Goal: Information Seeking & Learning: Learn about a topic

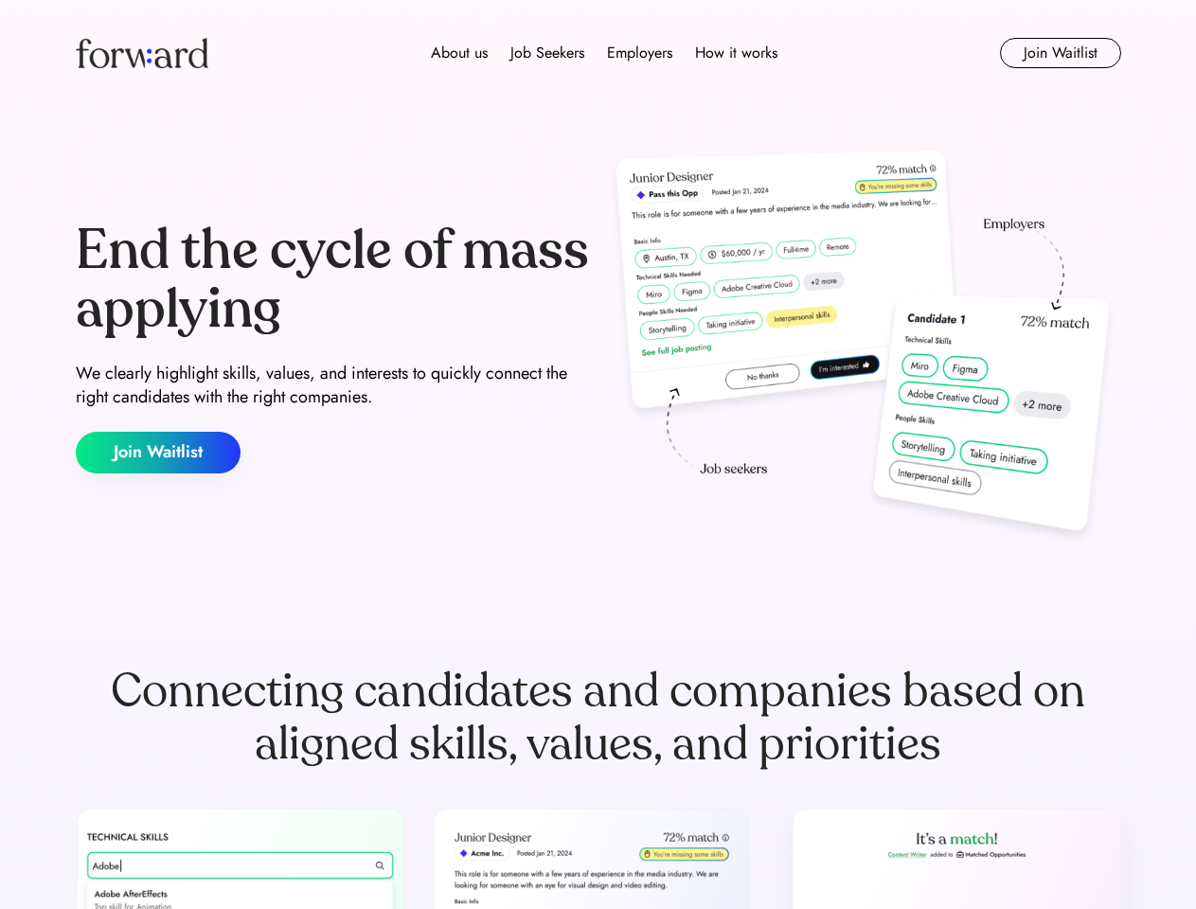
click at [598, 455] on div "End the cycle of mass applying We clearly highlight skills, values, and interes…" at bounding box center [599, 347] width 1046 height 407
click at [599, 53] on div "About us Job Seekers Employers How it works" at bounding box center [604, 53] width 746 height 23
click at [142, 53] on img at bounding box center [142, 53] width 133 height 30
click at [604, 53] on div "About us Job Seekers Employers How it works" at bounding box center [604, 53] width 746 height 23
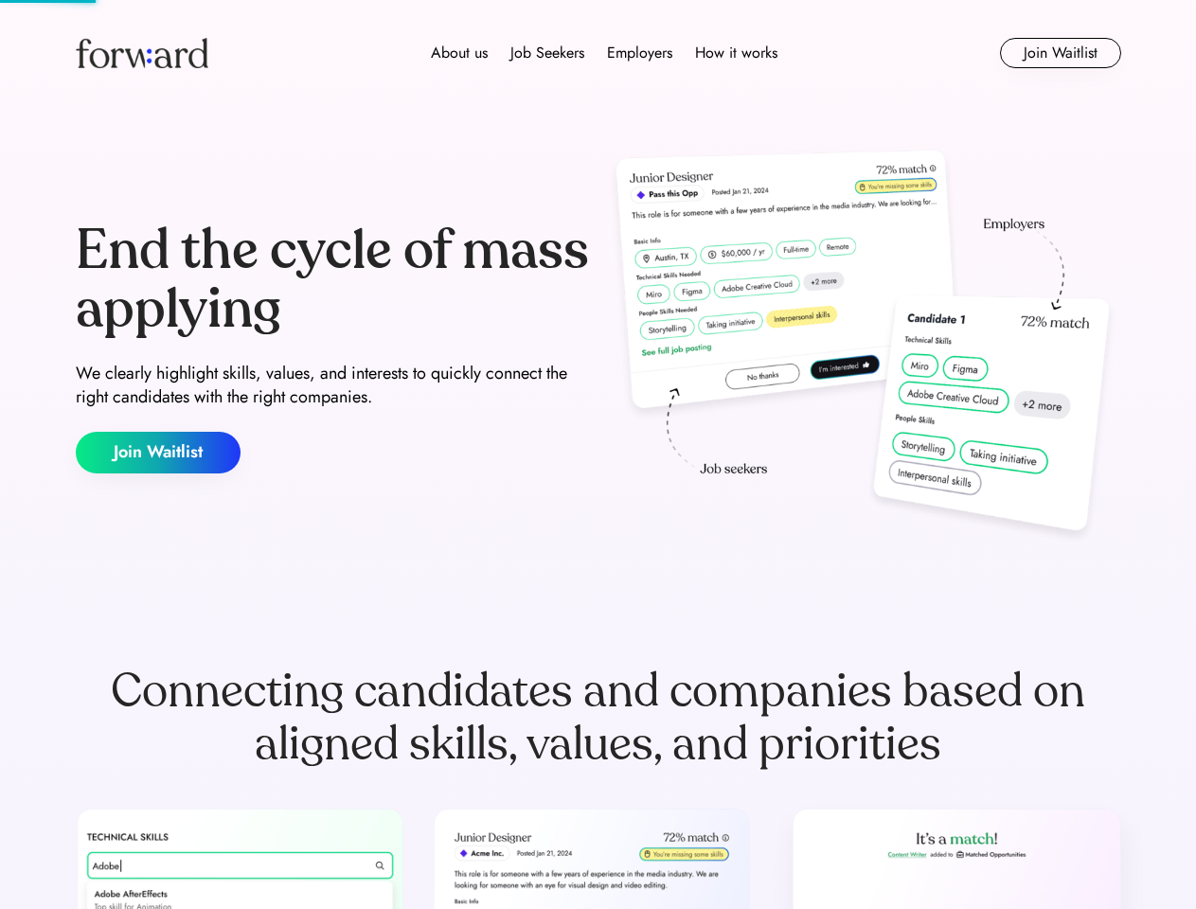
click at [459, 53] on div "About us" at bounding box center [459, 53] width 57 height 23
click at [548, 53] on div "Job Seekers" at bounding box center [548, 53] width 74 height 23
click at [639, 53] on div "Employers" at bounding box center [639, 53] width 65 height 23
click at [735, 53] on div "How it works" at bounding box center [736, 53] width 82 height 23
click at [1060, 53] on button "Join Waitlist" at bounding box center [1060, 53] width 121 height 30
